Goal: Information Seeking & Learning: Learn about a topic

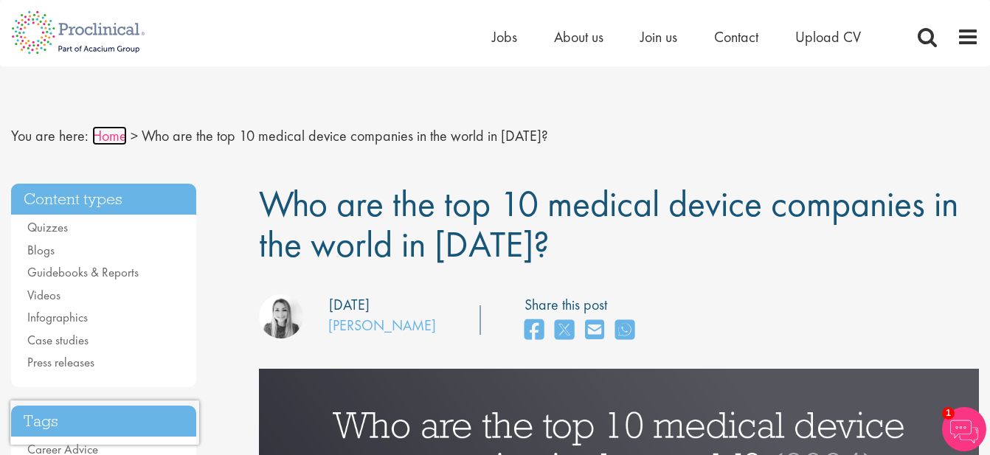
click at [108, 136] on link "Home" at bounding box center [109, 135] width 35 height 19
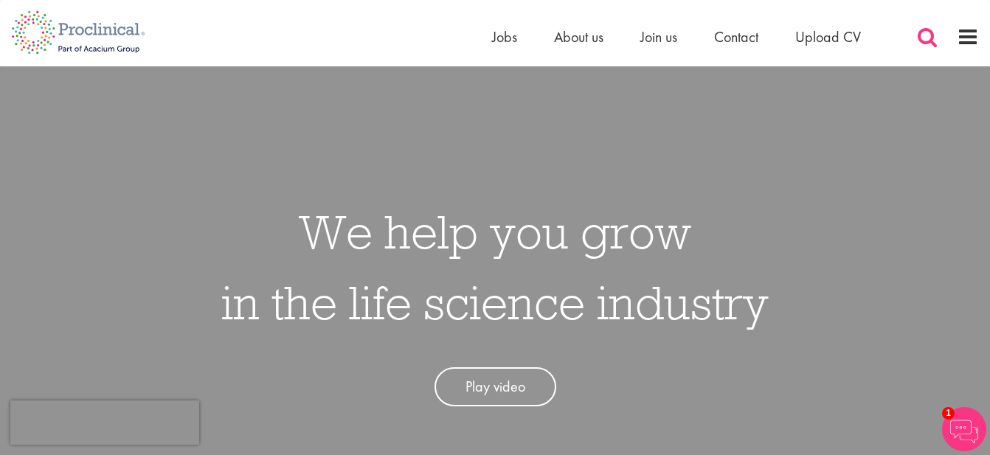
click at [923, 34] on span at bounding box center [927, 37] width 22 height 22
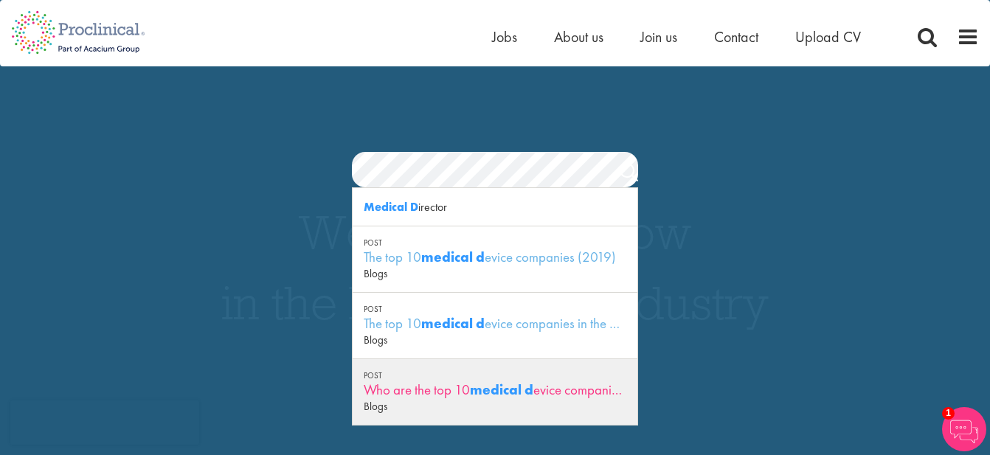
click at [560, 395] on div "Who are the top 10 medical d evice companies in the world (2021)?" at bounding box center [495, 390] width 263 height 18
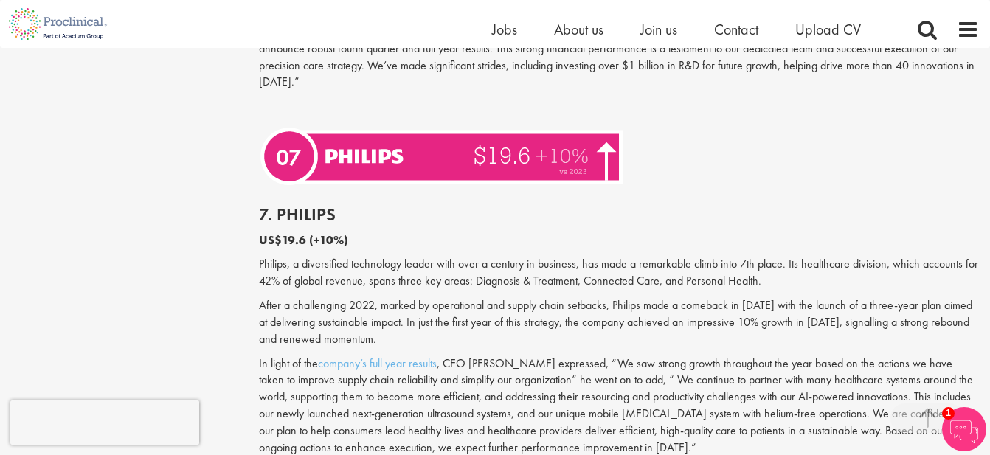
scroll to position [2121, 0]
